Goal: Task Accomplishment & Management: Manage account settings

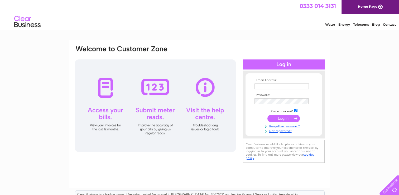
type input "kirsteen@govanhelp.org"
click at [276, 120] on input "submit" at bounding box center [284, 118] width 32 height 7
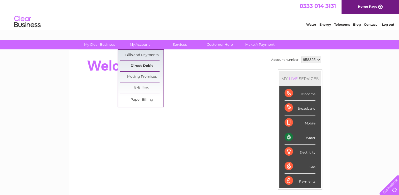
click at [145, 66] on link "Direct Debit" at bounding box center [142, 66] width 44 height 11
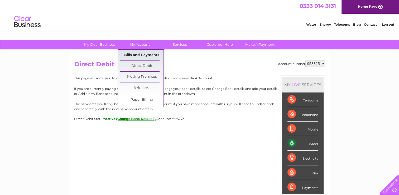
click at [140, 55] on link "Bills and Payments" at bounding box center [142, 55] width 44 height 11
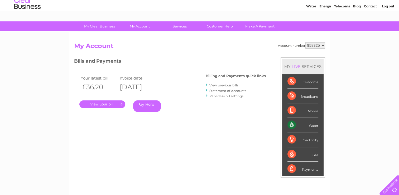
scroll to position [26, 0]
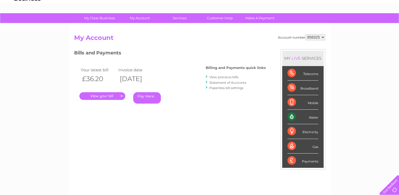
click at [113, 95] on link "." at bounding box center [102, 96] width 46 height 8
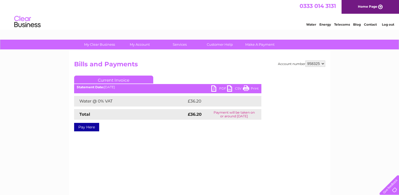
click at [220, 89] on link "PDF" at bounding box center [219, 89] width 16 height 8
